Goal: Use online tool/utility: Utilize a website feature to perform a specific function

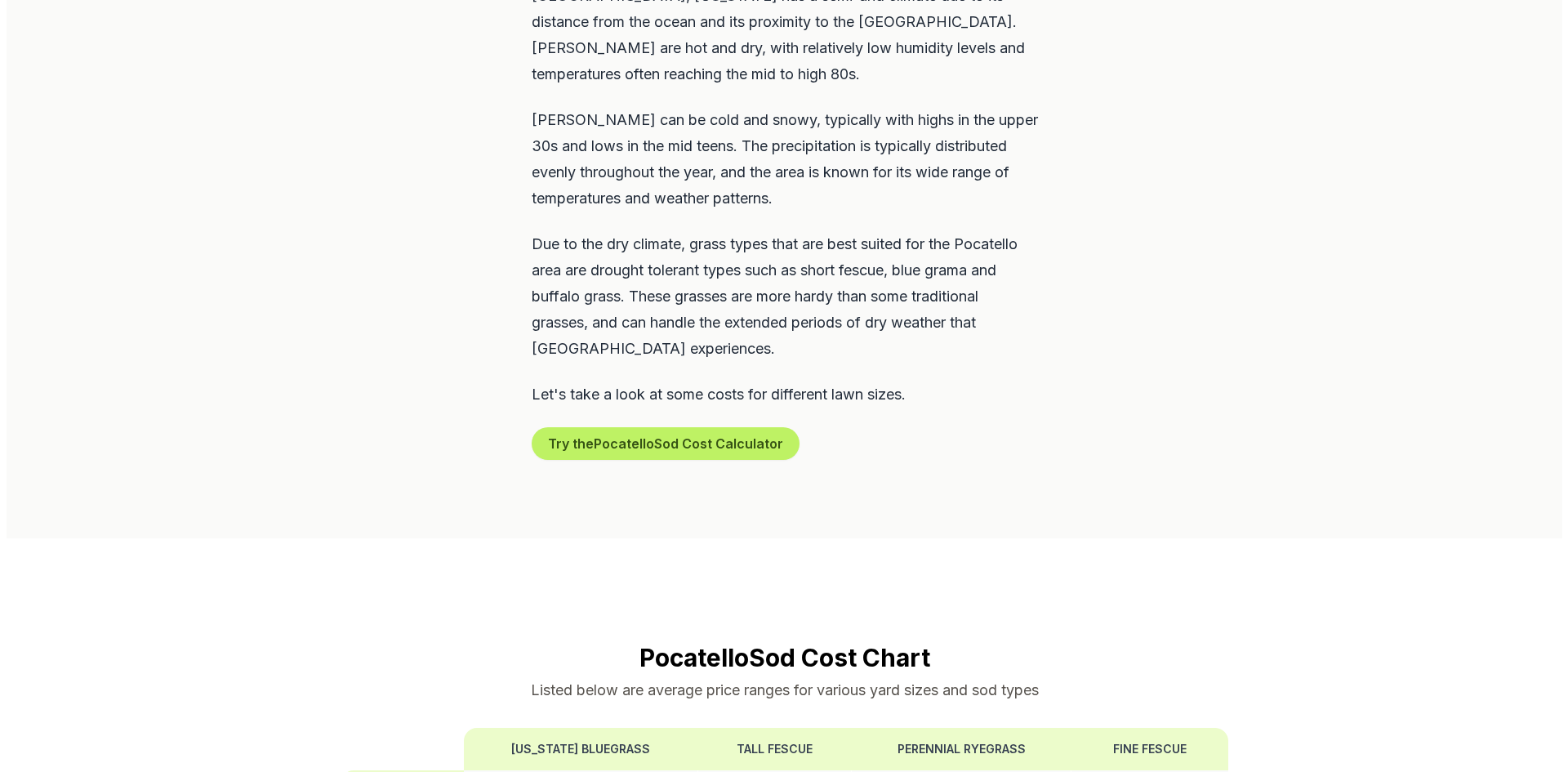
scroll to position [899, 0]
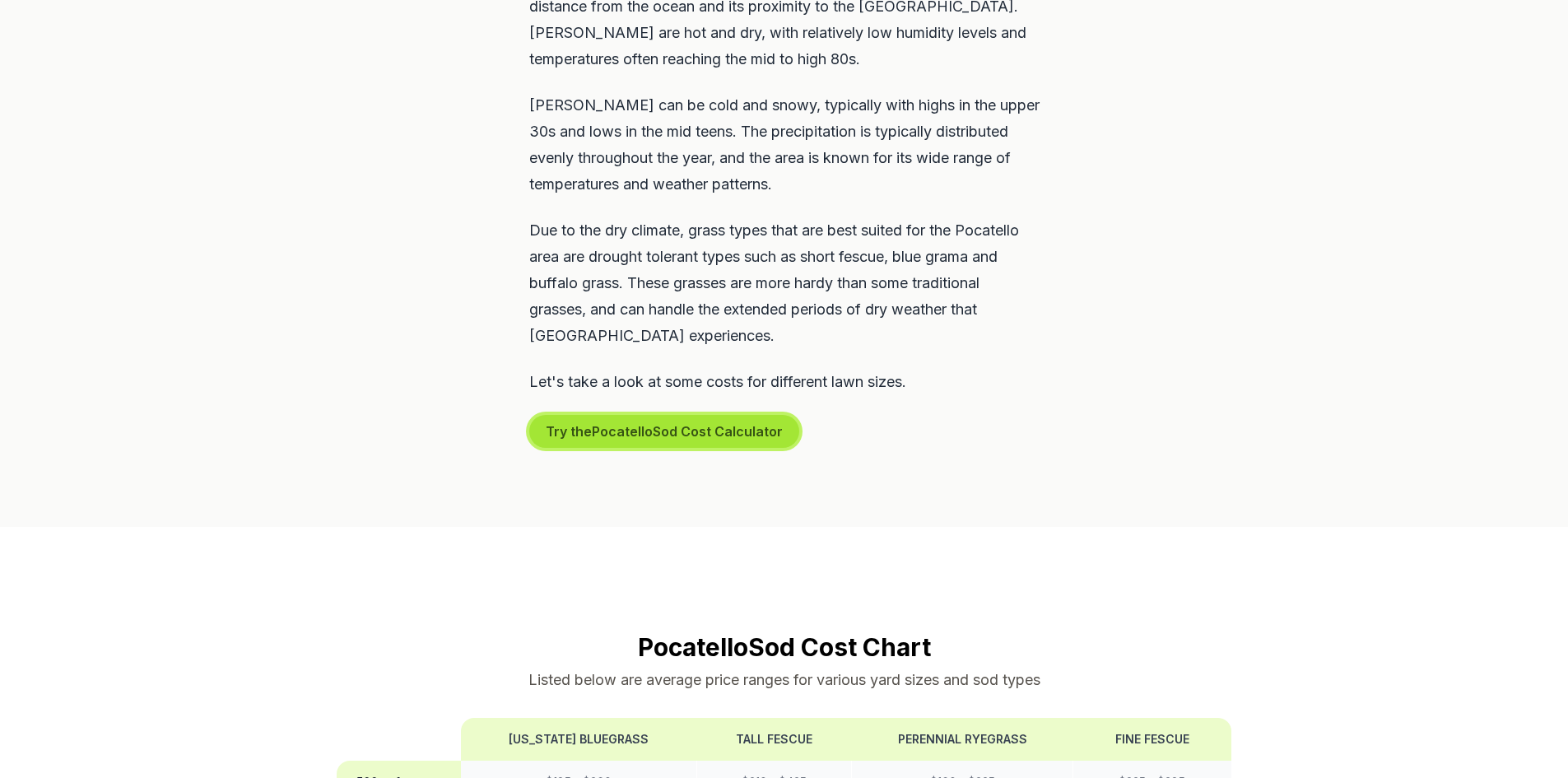
click at [730, 415] on button "Try the Pocatello Sod Cost Calculator" at bounding box center [664, 431] width 270 height 33
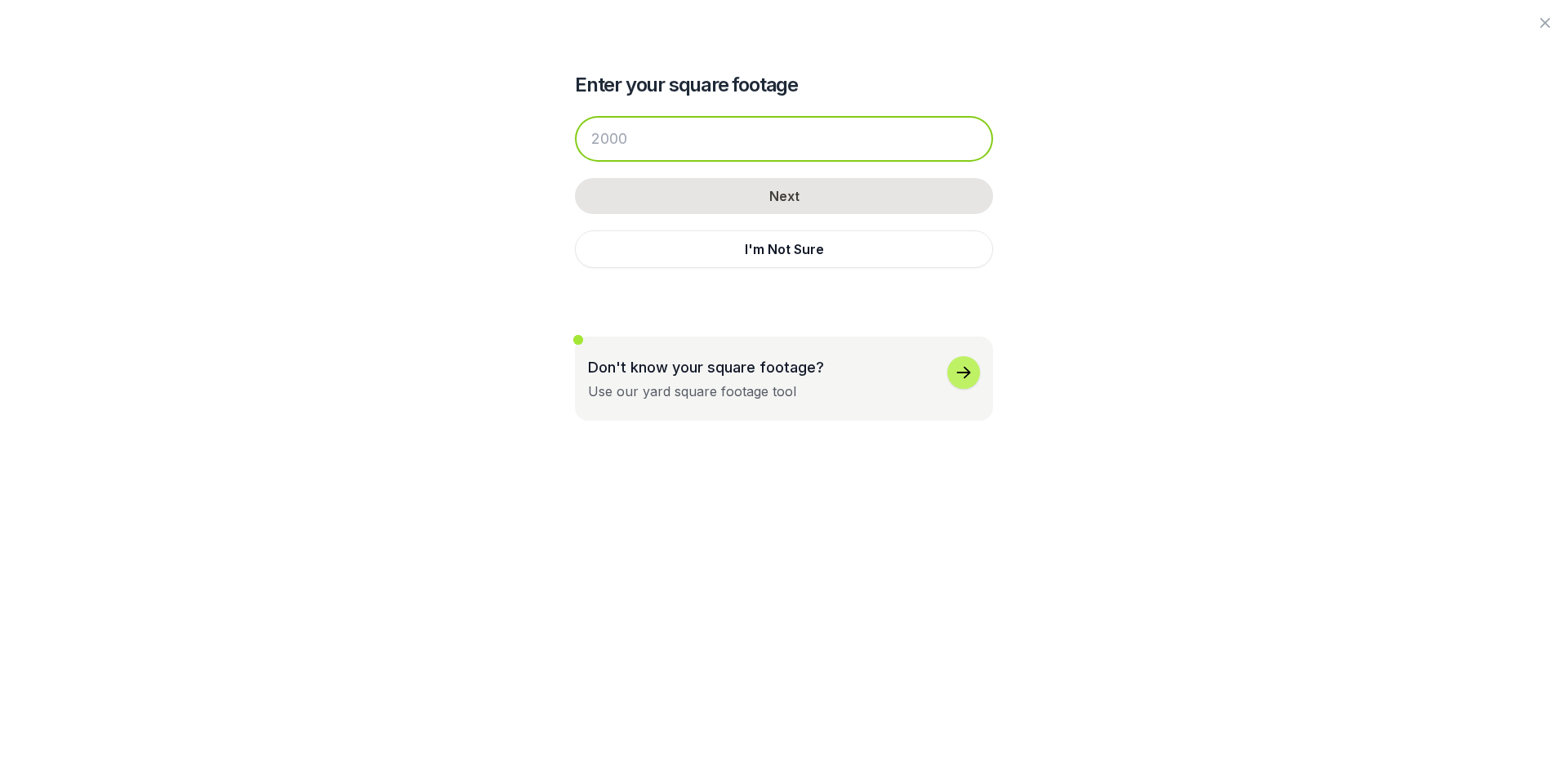
click at [752, 146] on input "number" at bounding box center [784, 139] width 418 height 45
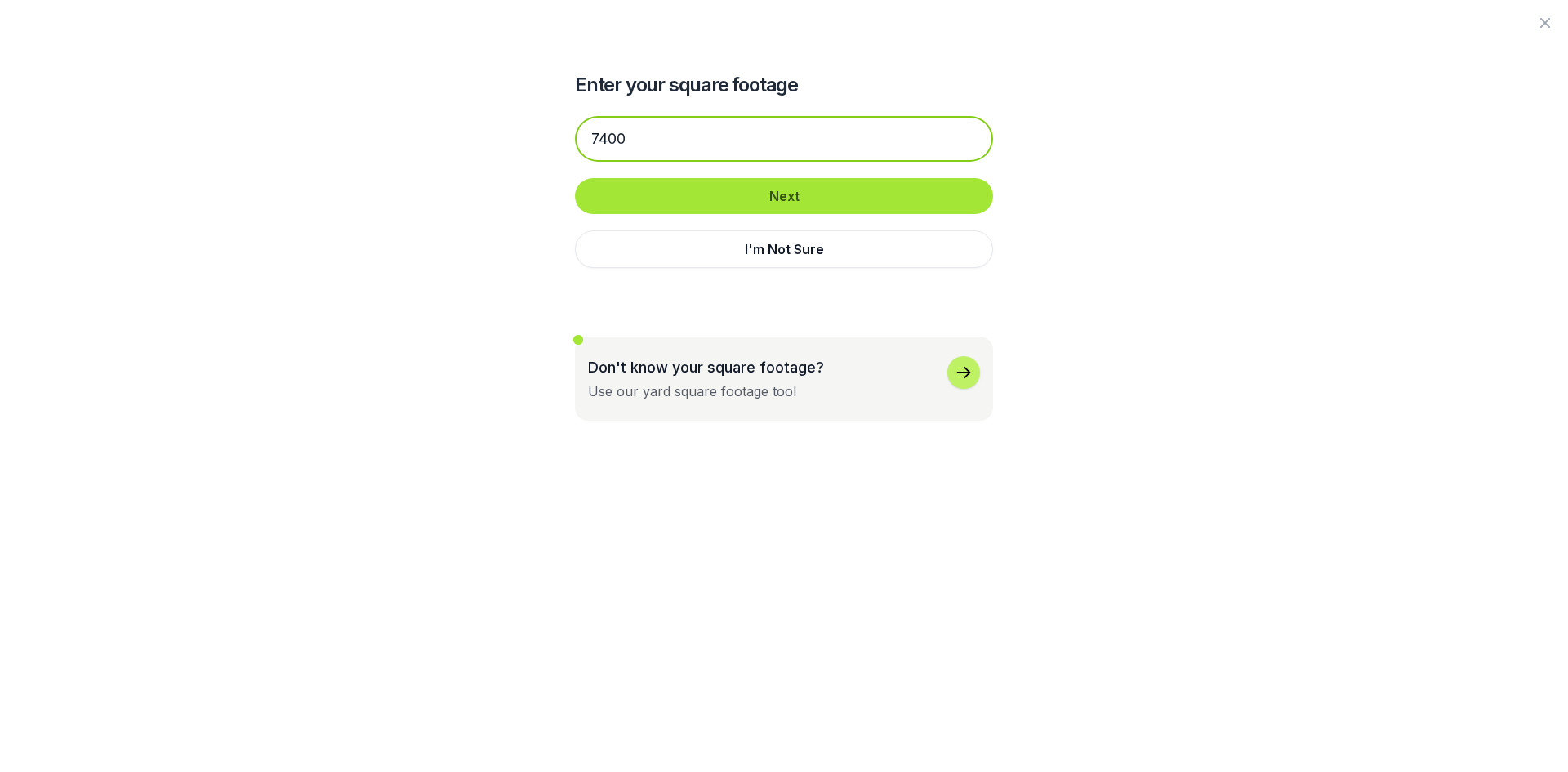
type input "7400"
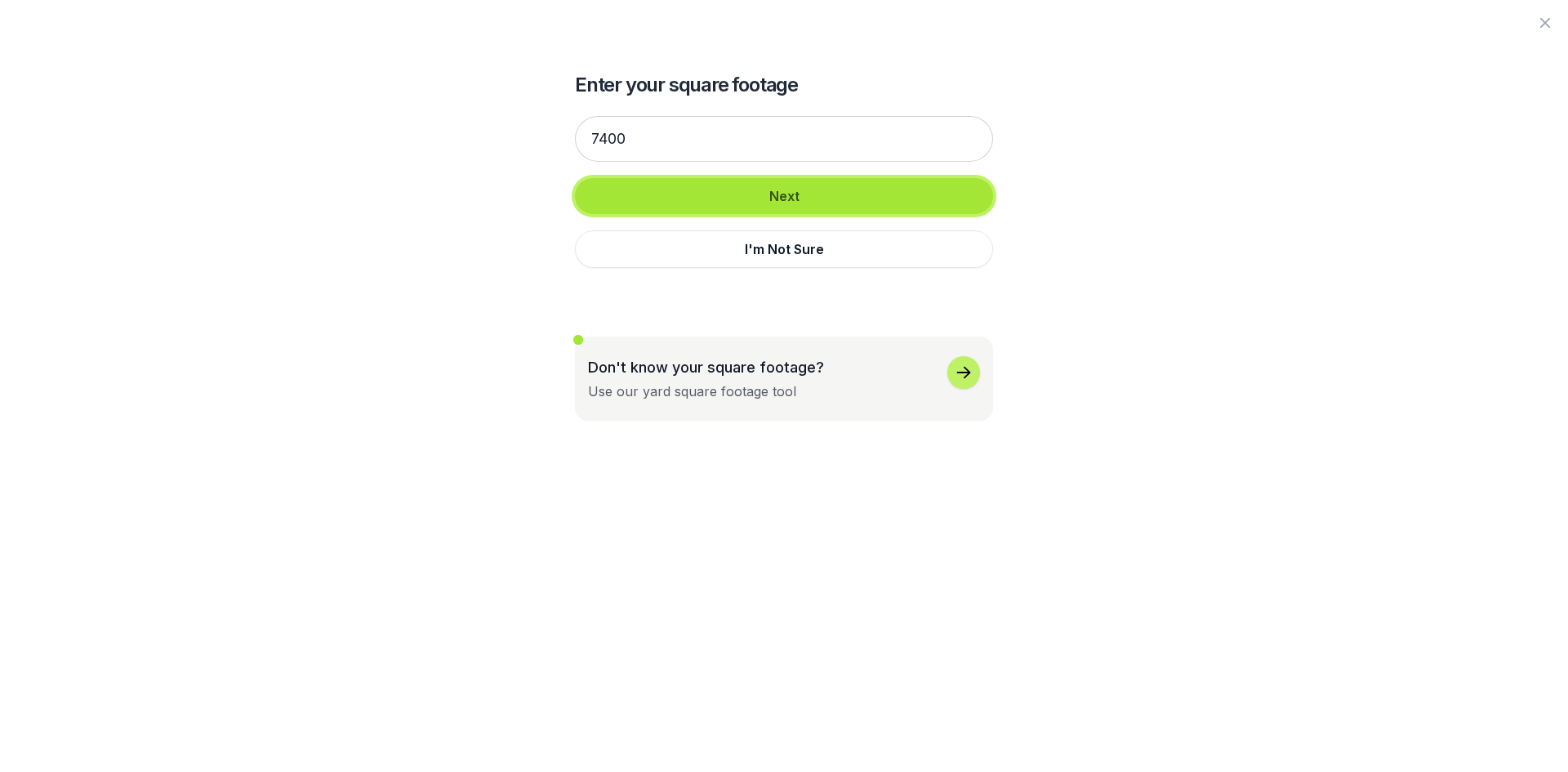
click at [763, 194] on button "Next" at bounding box center [784, 196] width 418 height 36
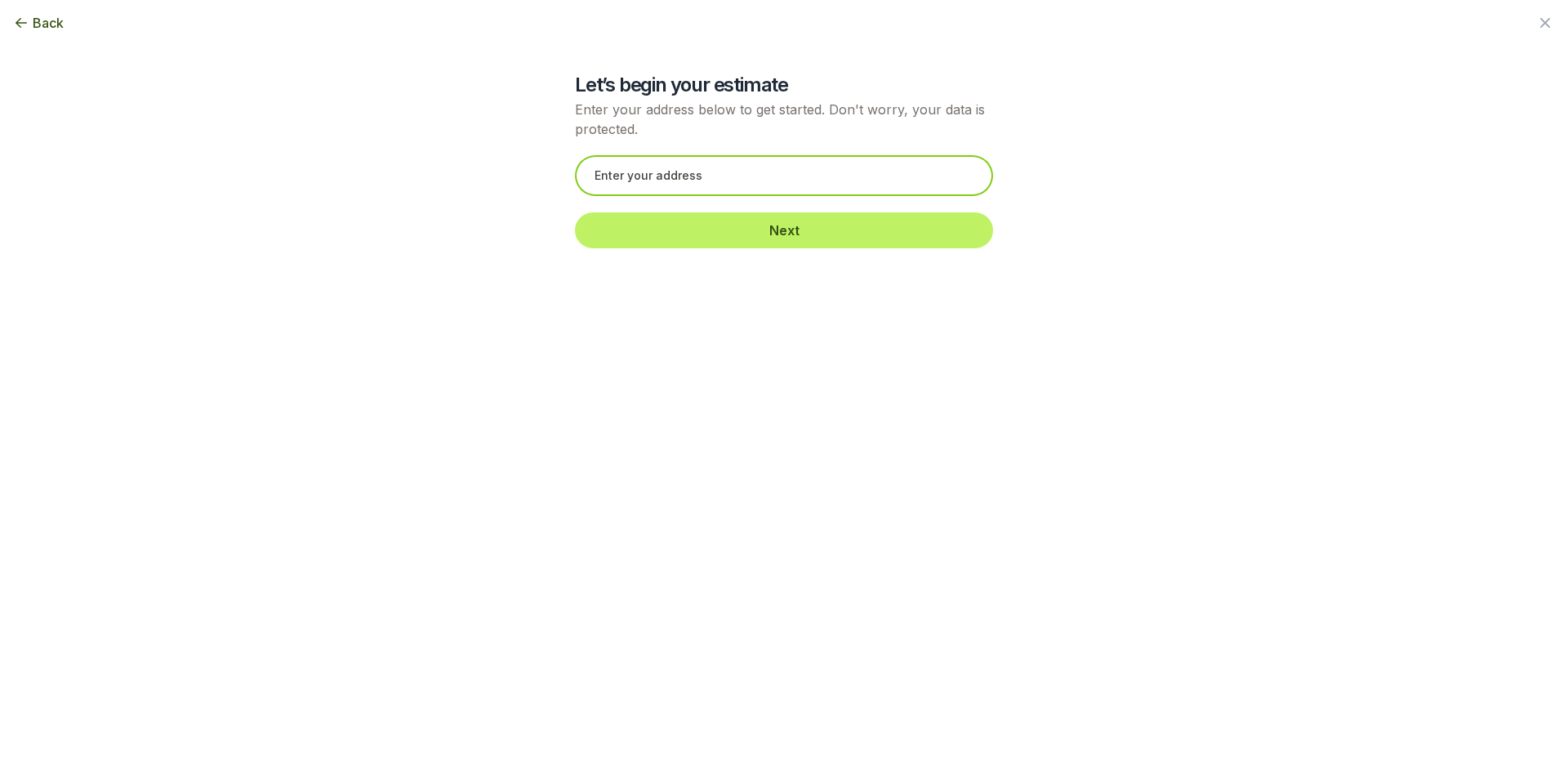
click at [762, 189] on input "text" at bounding box center [784, 175] width 418 height 41
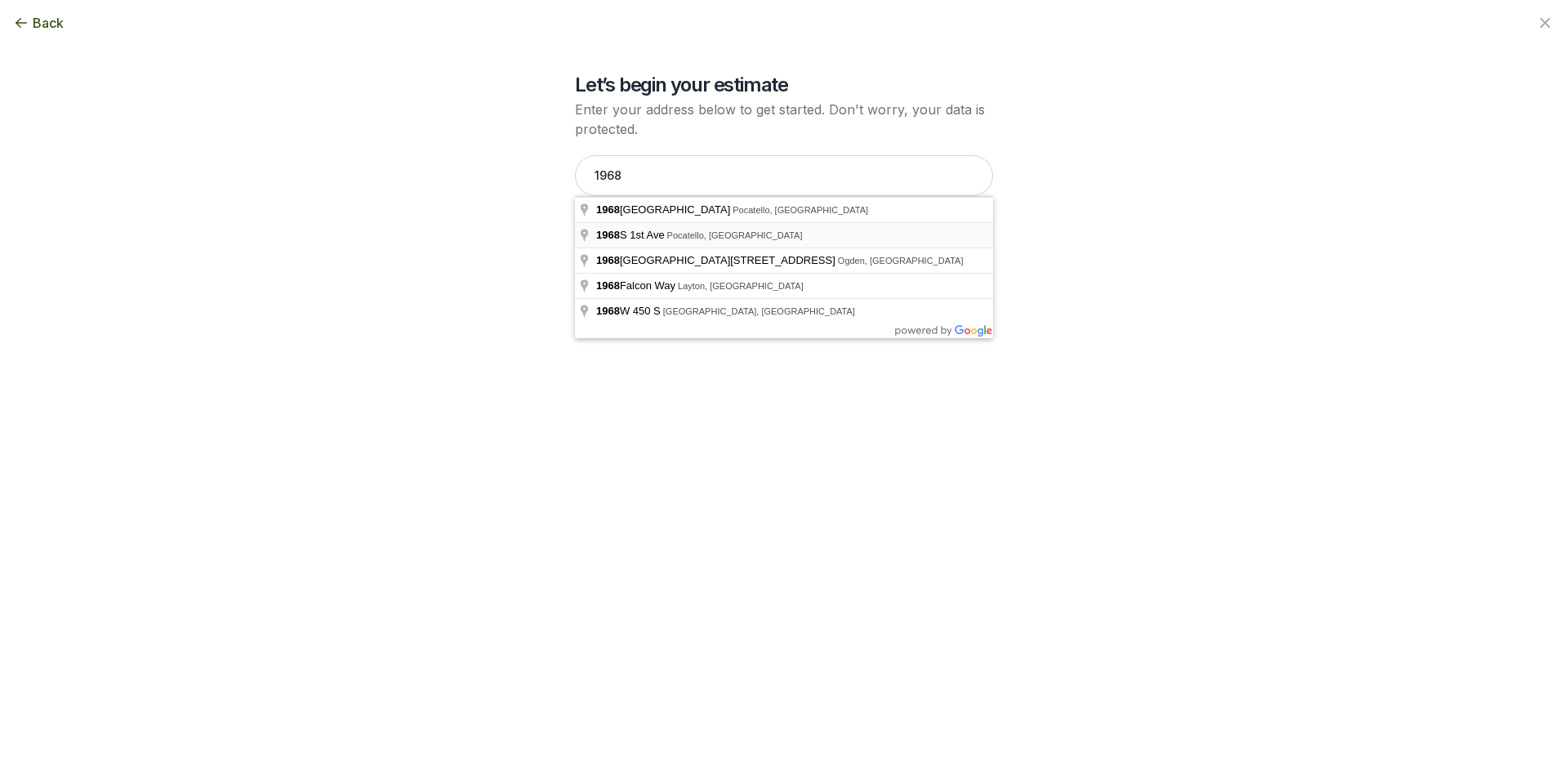
type input "[STREET_ADDRESS]"
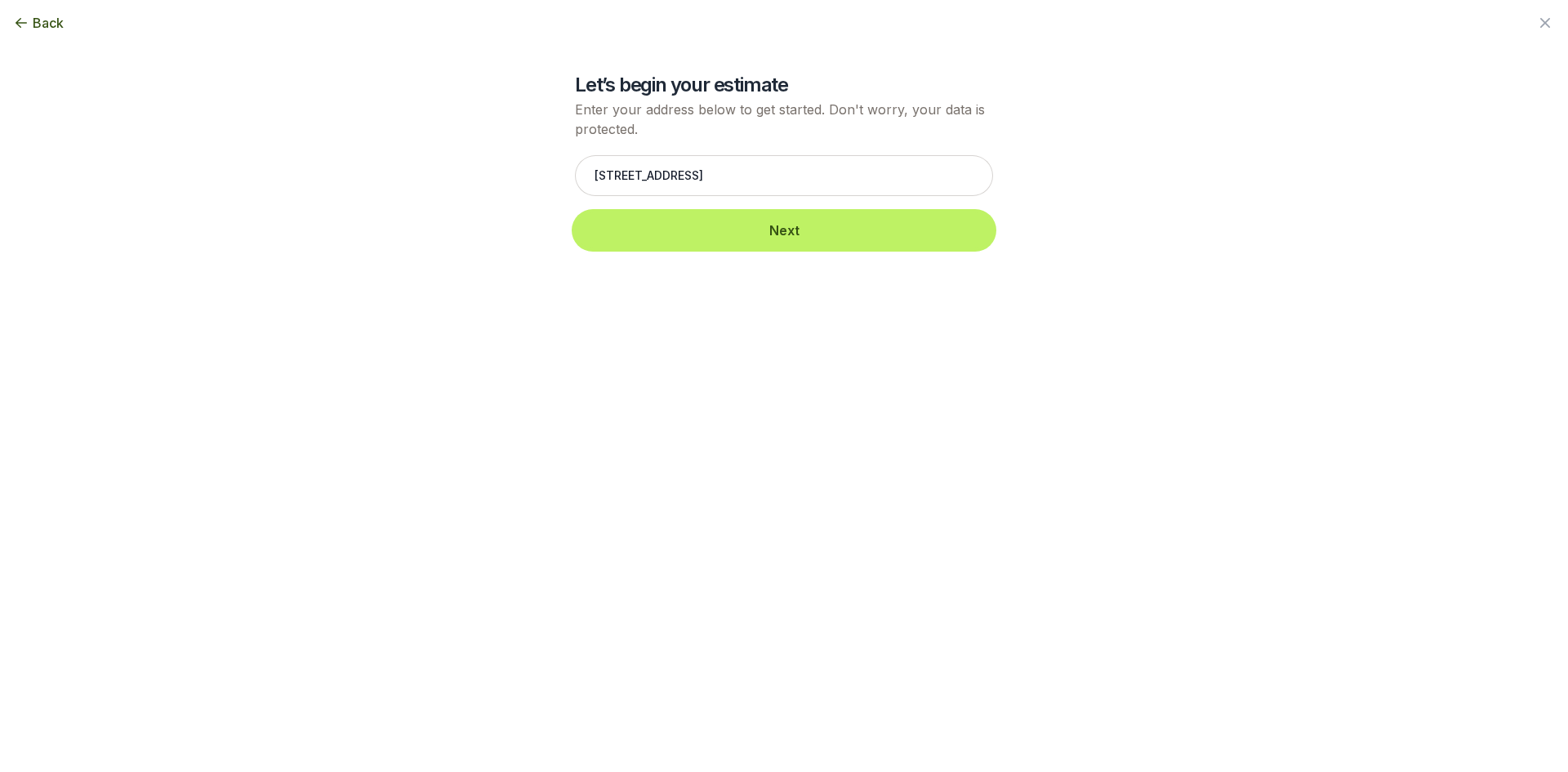
click at [751, 231] on button "Next" at bounding box center [784, 230] width 418 height 36
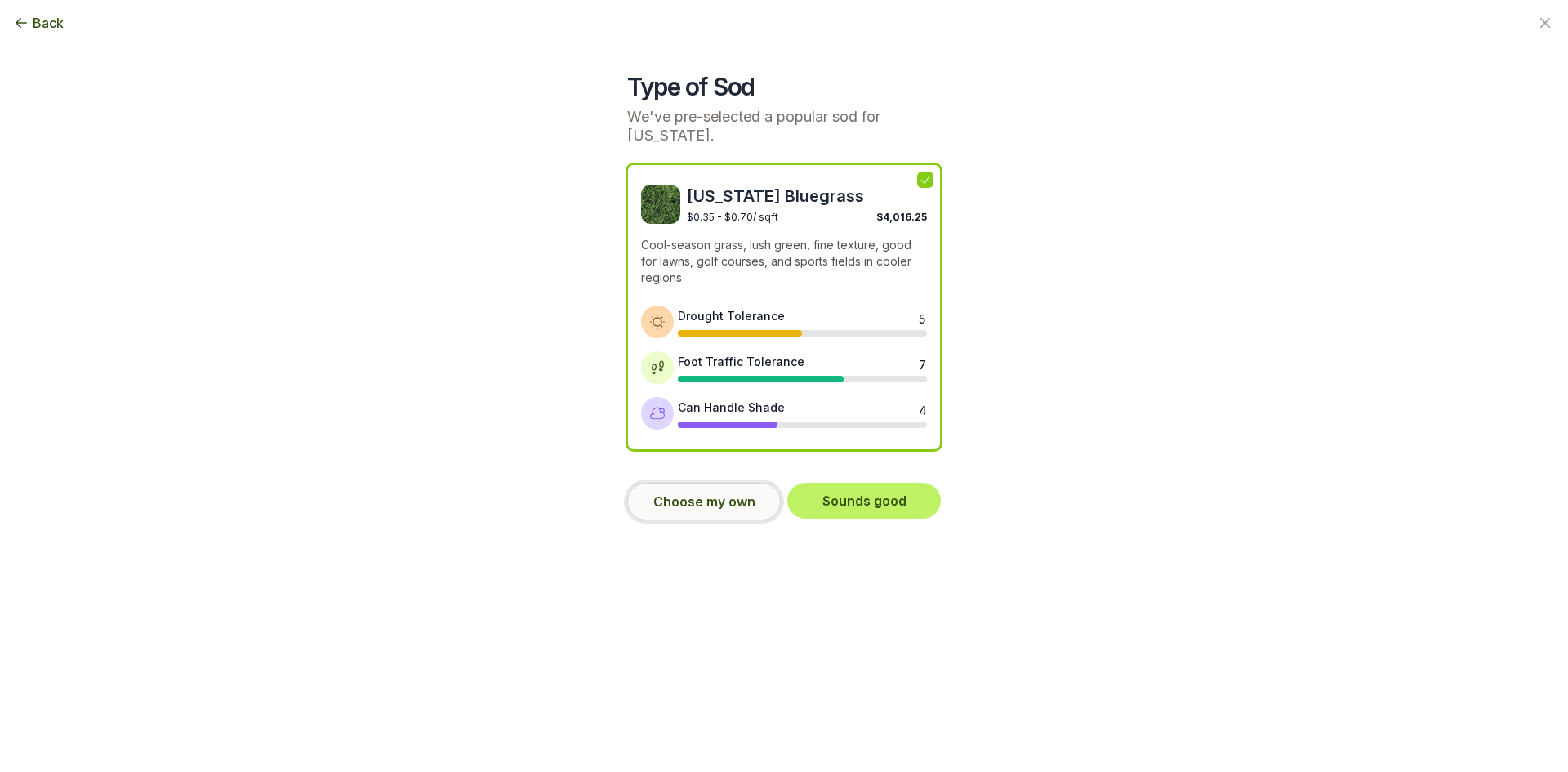
click at [724, 484] on button "Choose my own" at bounding box center [704, 502] width 153 height 38
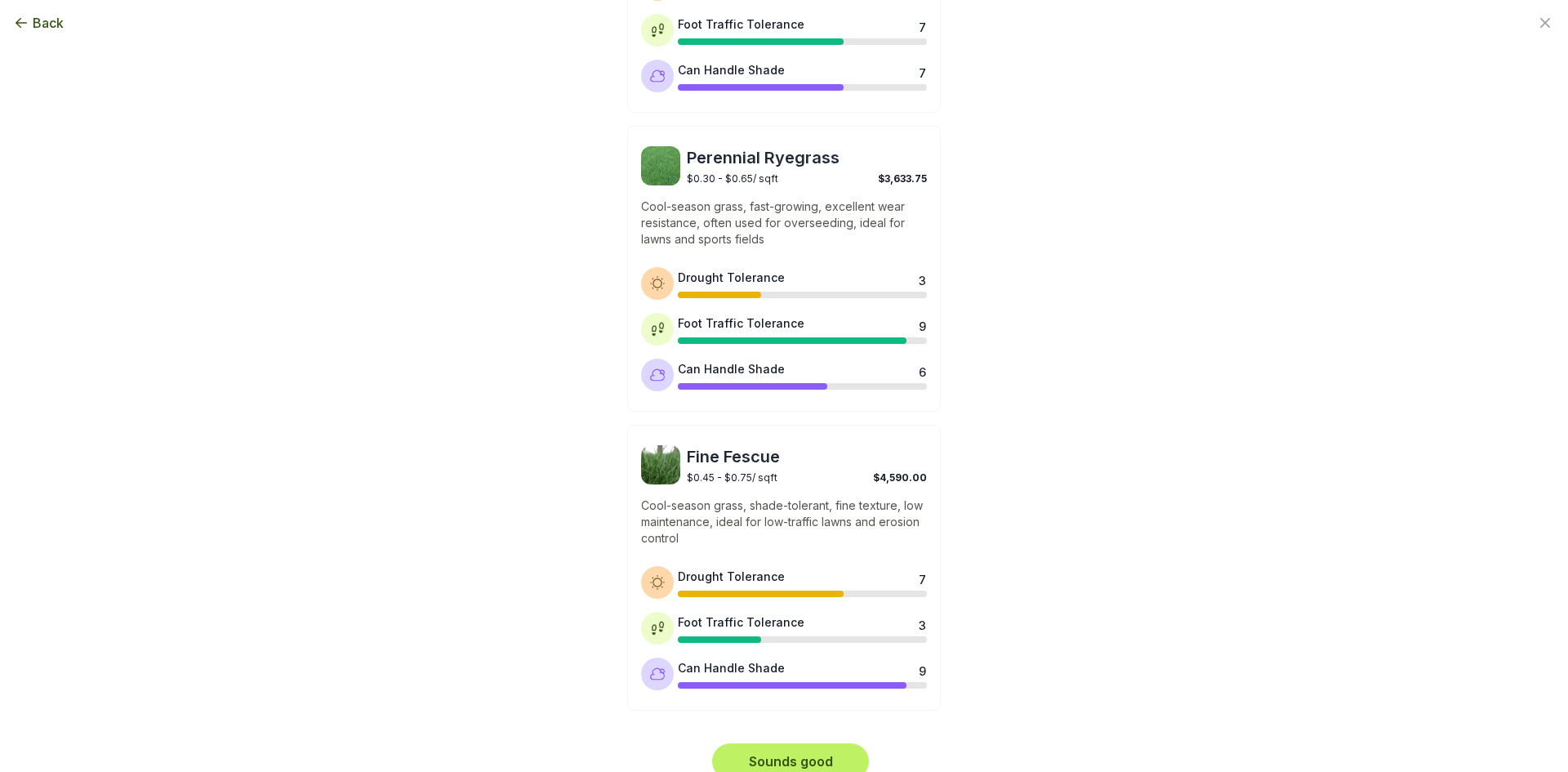
scroll to position [639, 0]
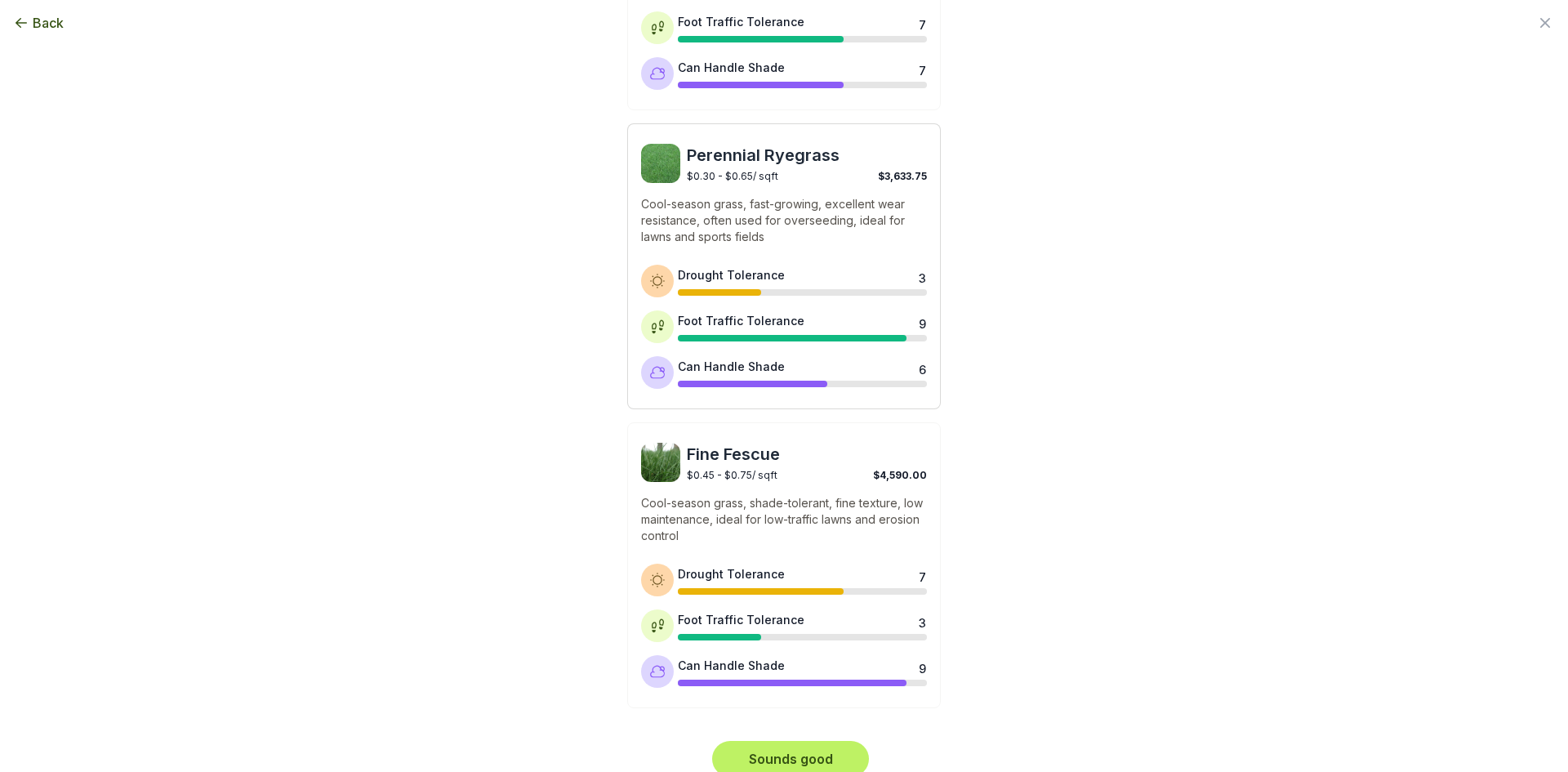
click at [815, 196] on p "Cool-season grass, fast-growing, excellent wear resistance, often used for over…" at bounding box center [784, 221] width 286 height 49
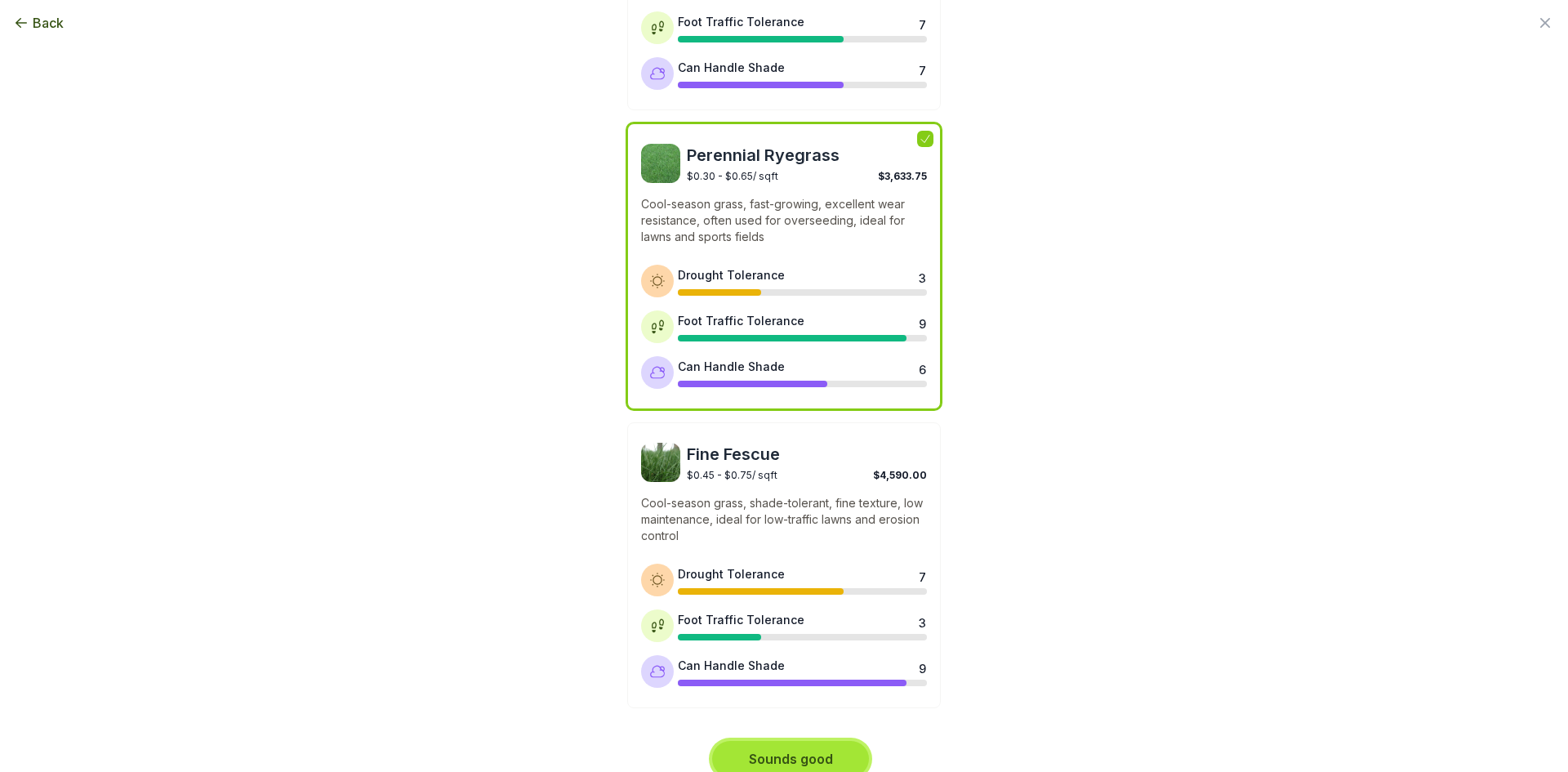
click at [832, 741] on button "Sounds good" at bounding box center [790, 759] width 157 height 36
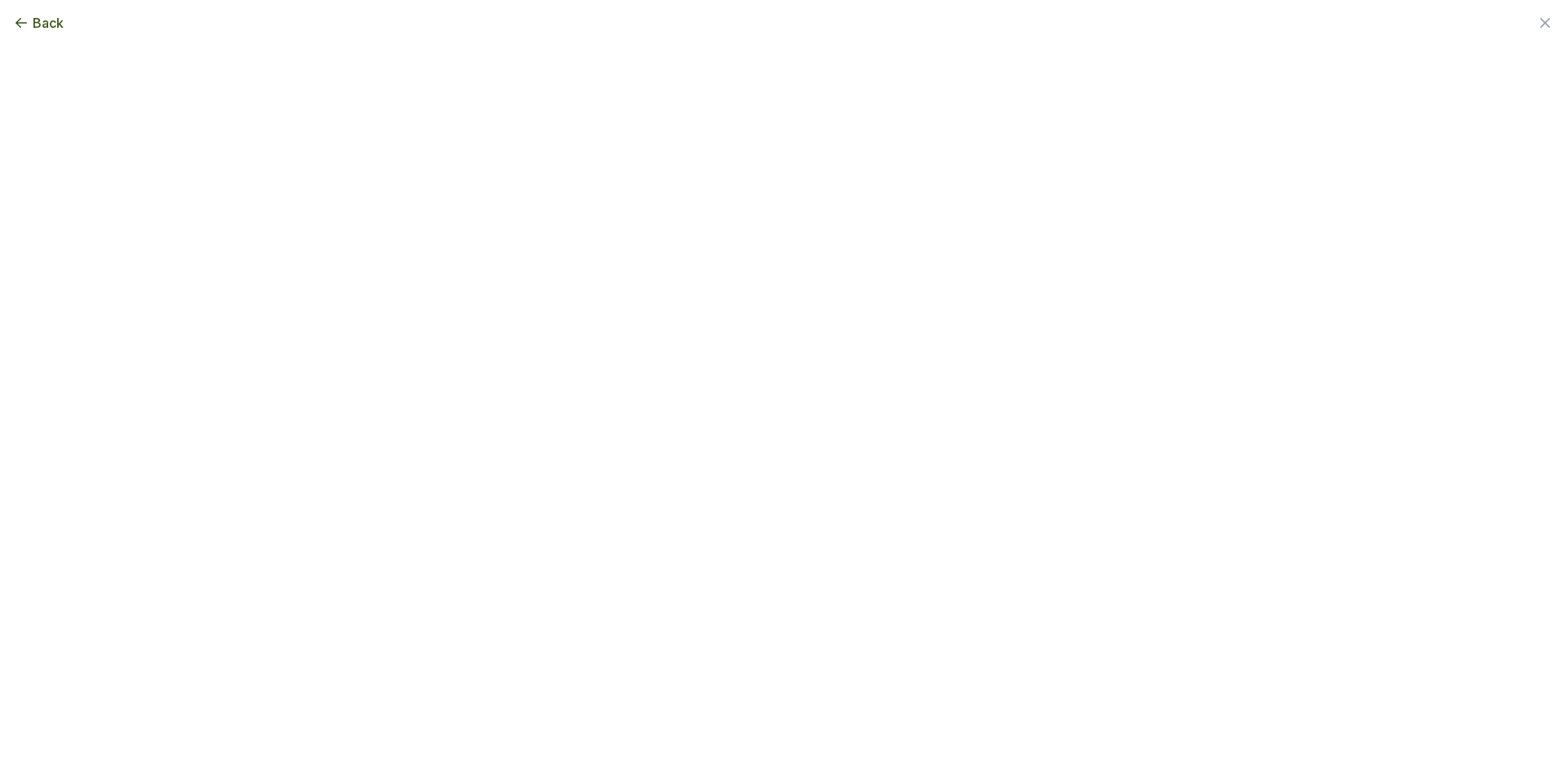
scroll to position [0, 0]
